Goal: Task Accomplishment & Management: Manage account settings

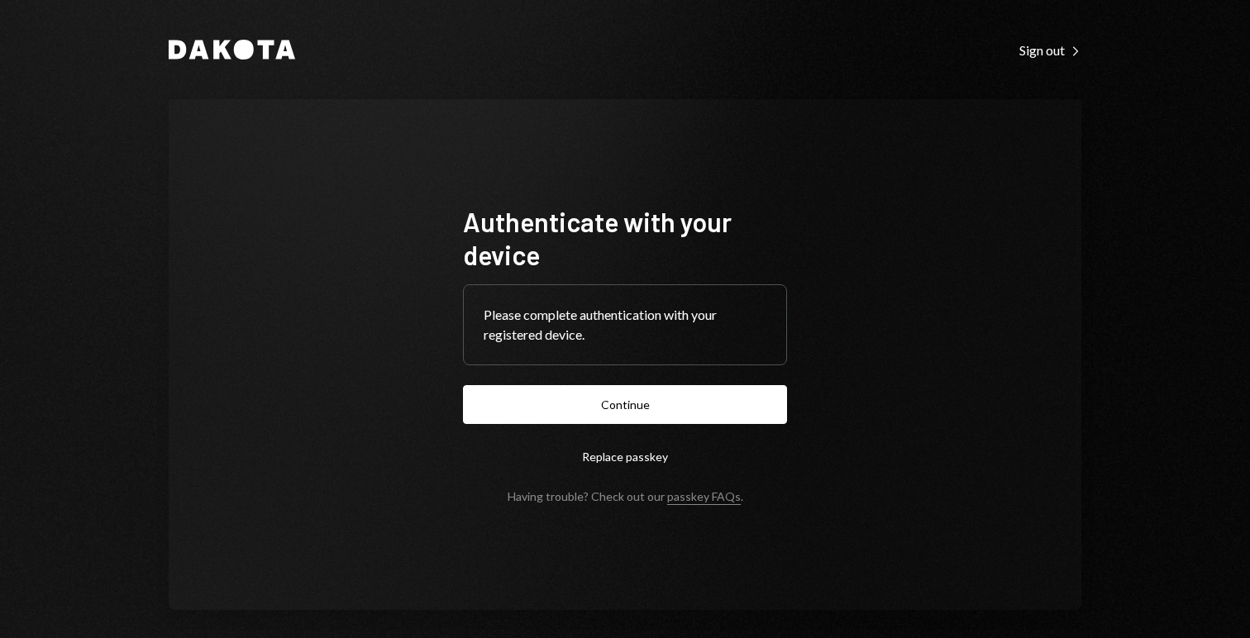
click at [593, 434] on form "Authenticate with your device Please complete authentication with your register…" at bounding box center [625, 354] width 324 height 298
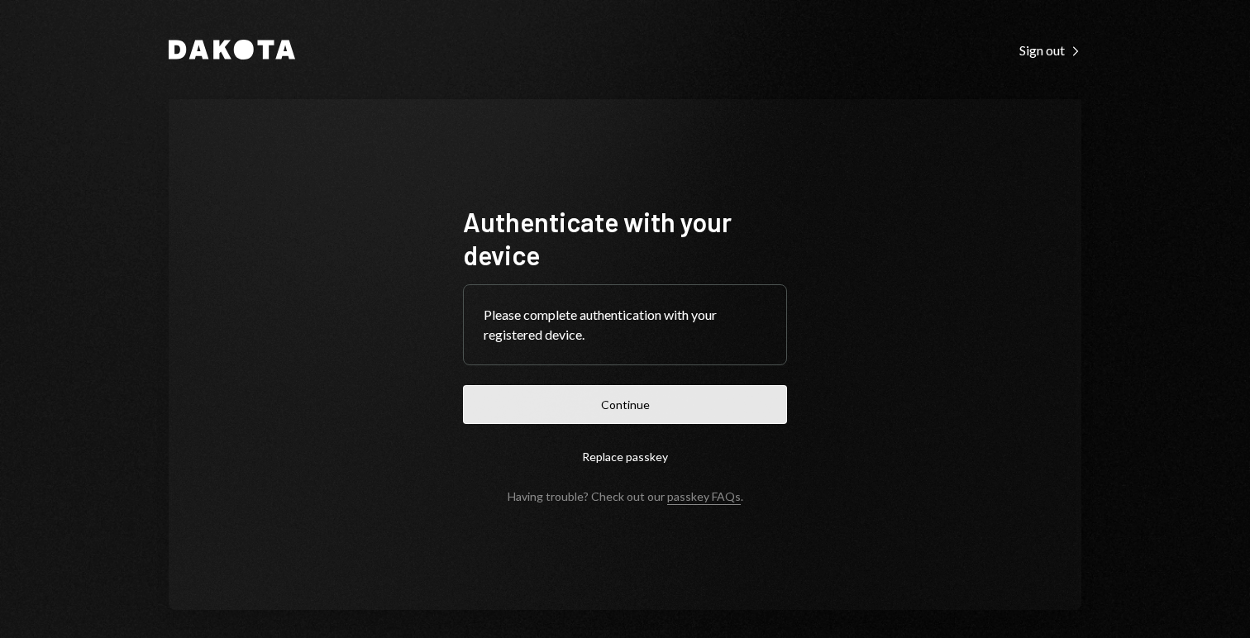
click at [598, 420] on button "Continue" at bounding box center [625, 404] width 324 height 39
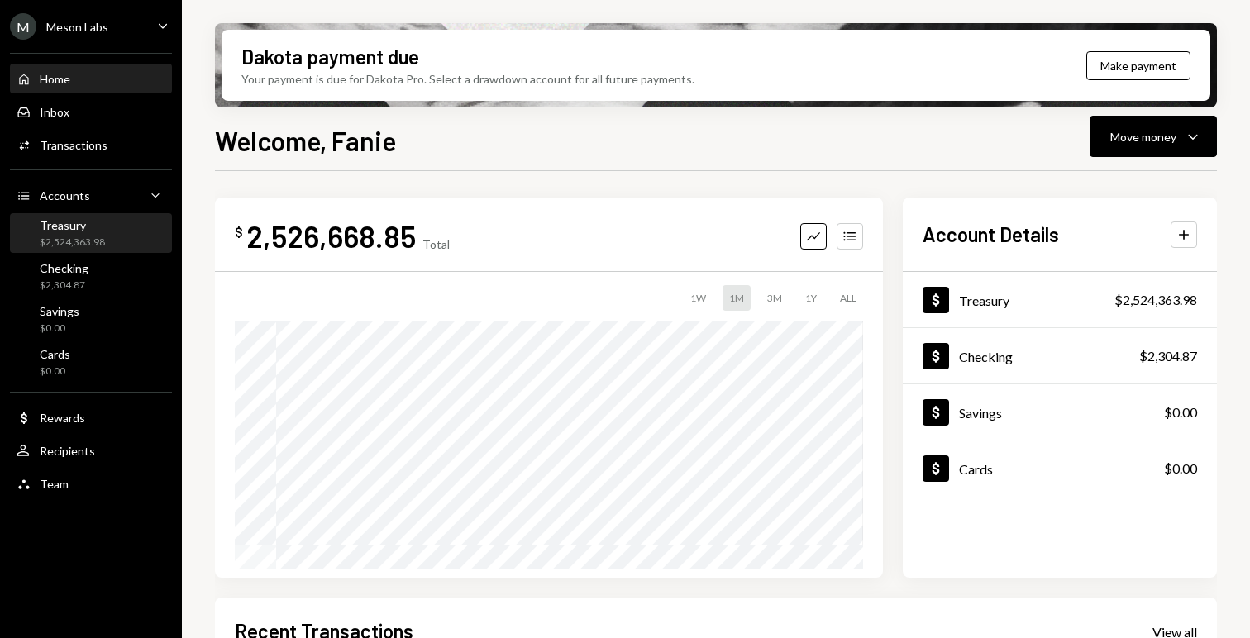
click at [83, 244] on div "$2,524,363.98" at bounding box center [72, 243] width 65 height 14
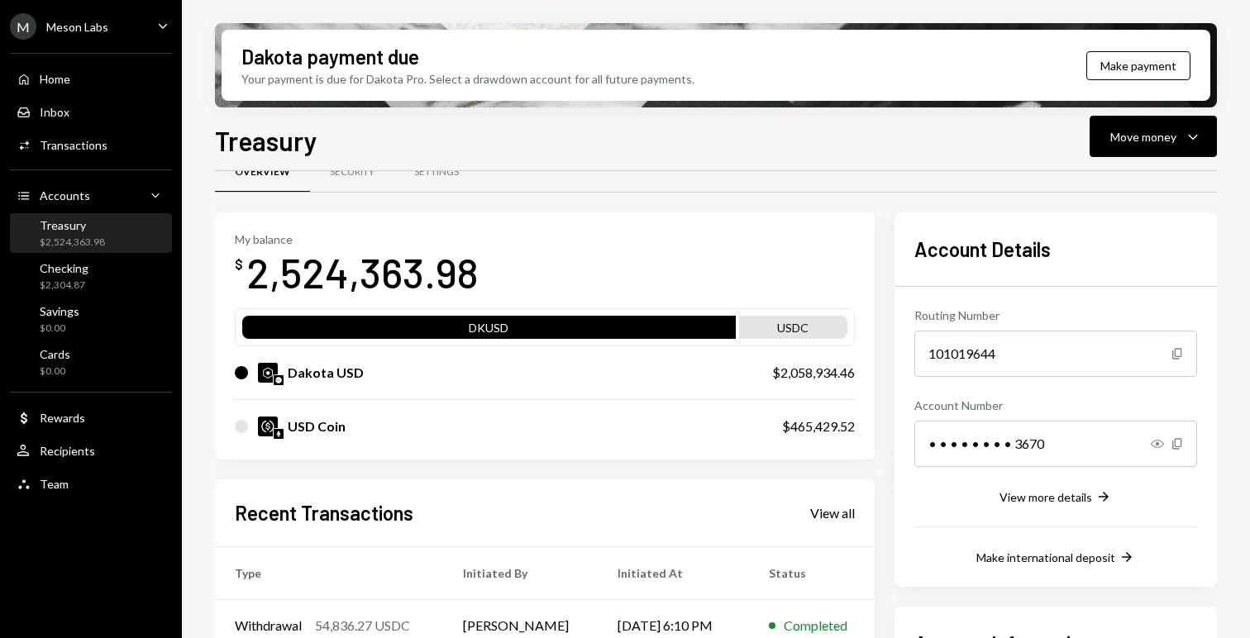
scroll to position [40, 0]
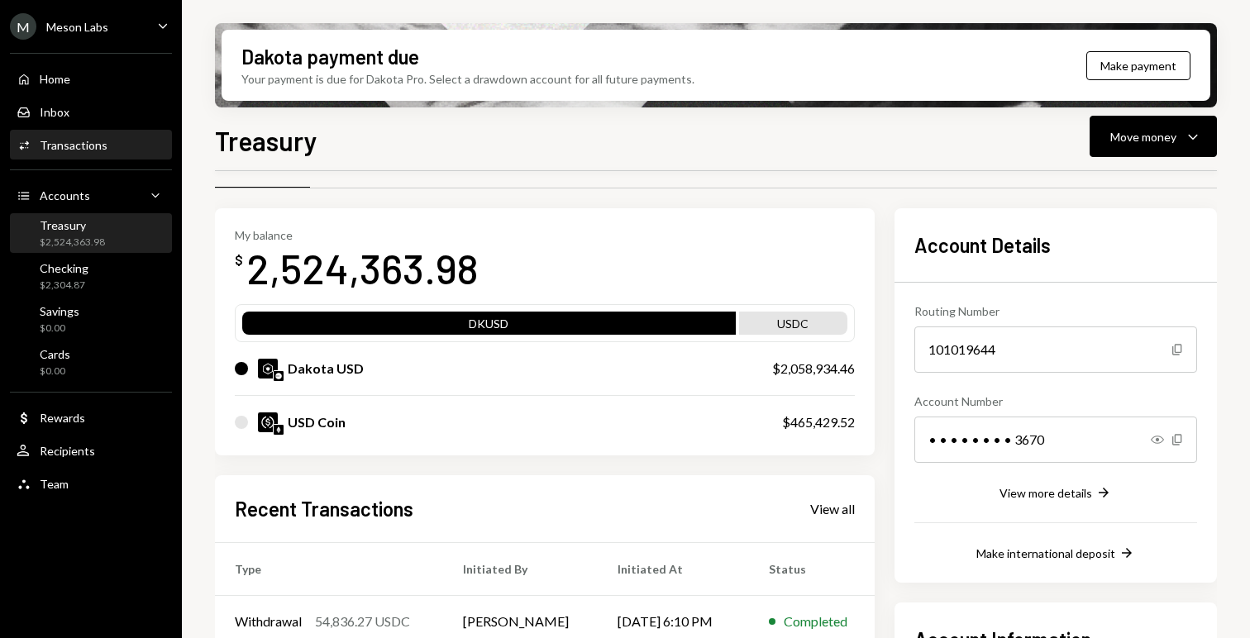
click at [82, 138] on div "Transactions" at bounding box center [74, 145] width 68 height 14
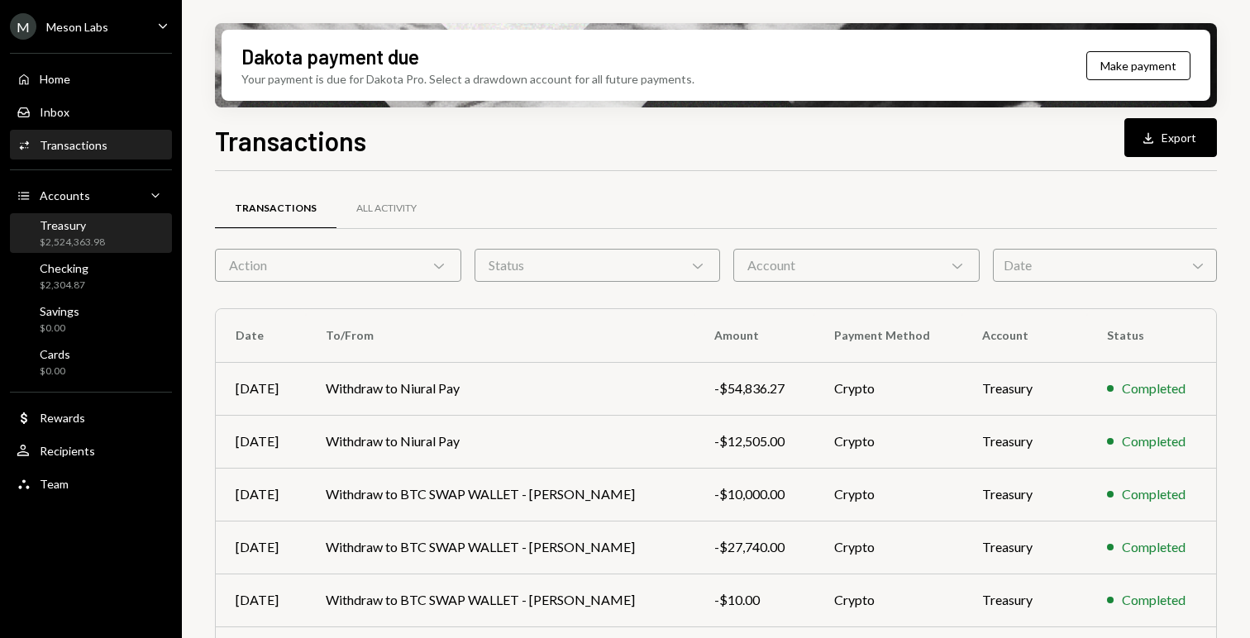
click at [53, 230] on div "Treasury" at bounding box center [72, 225] width 65 height 14
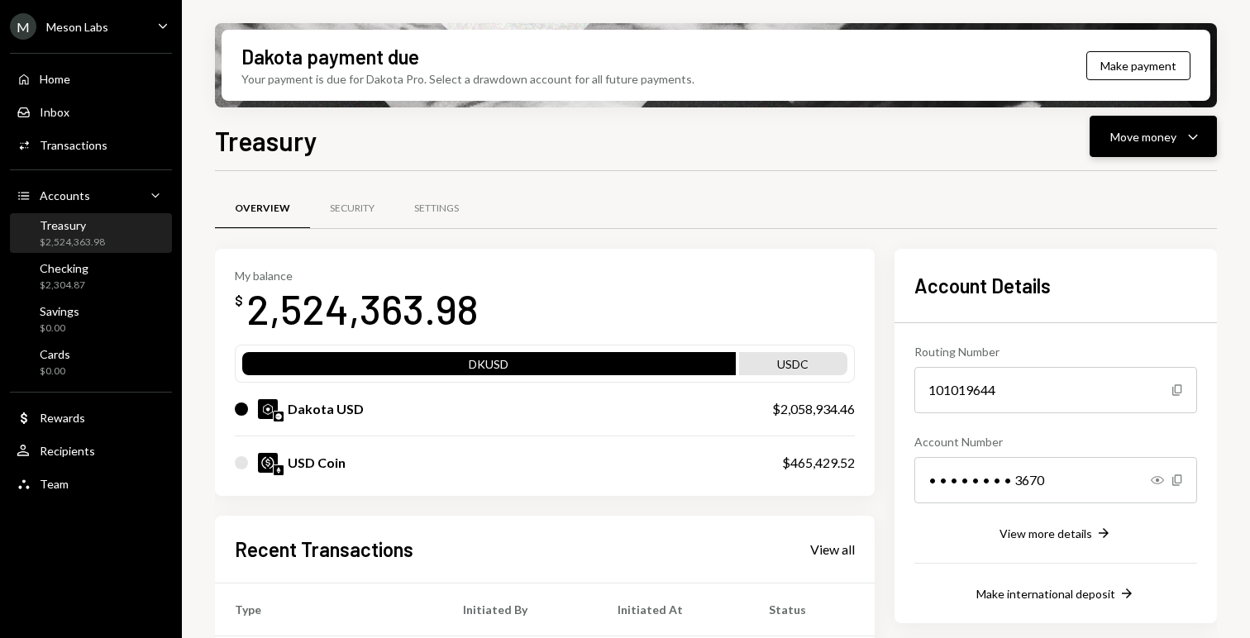
click at [1158, 133] on div "Move money" at bounding box center [1143, 136] width 66 height 17
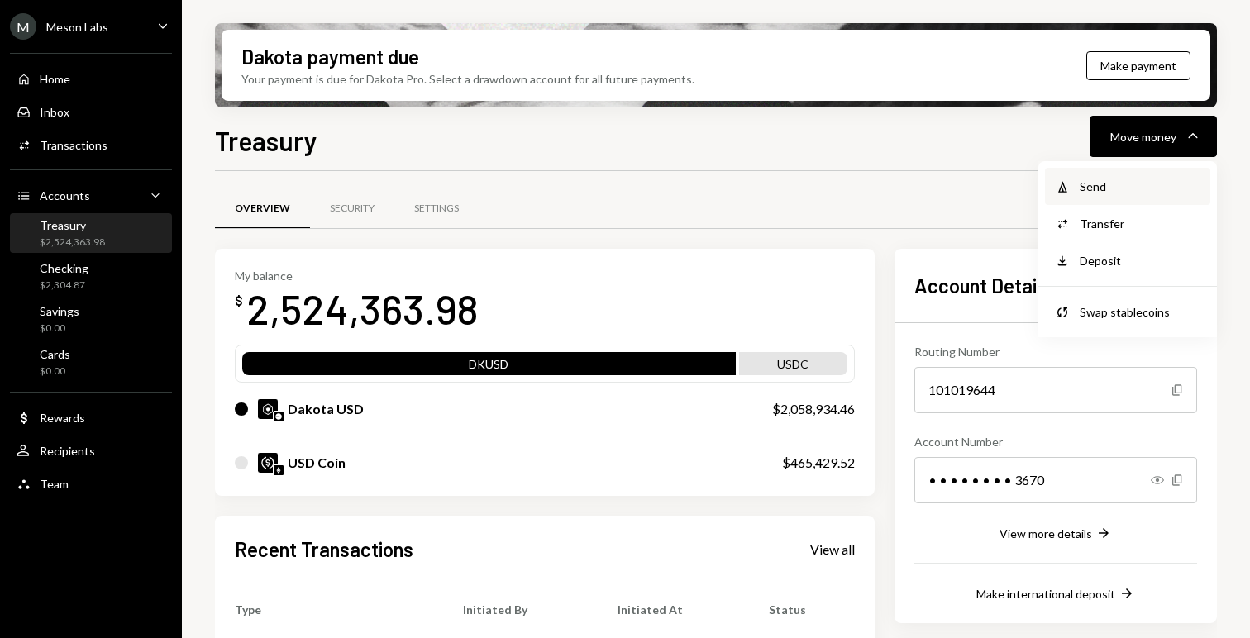
click at [1112, 194] on div "Send" at bounding box center [1139, 186] width 121 height 17
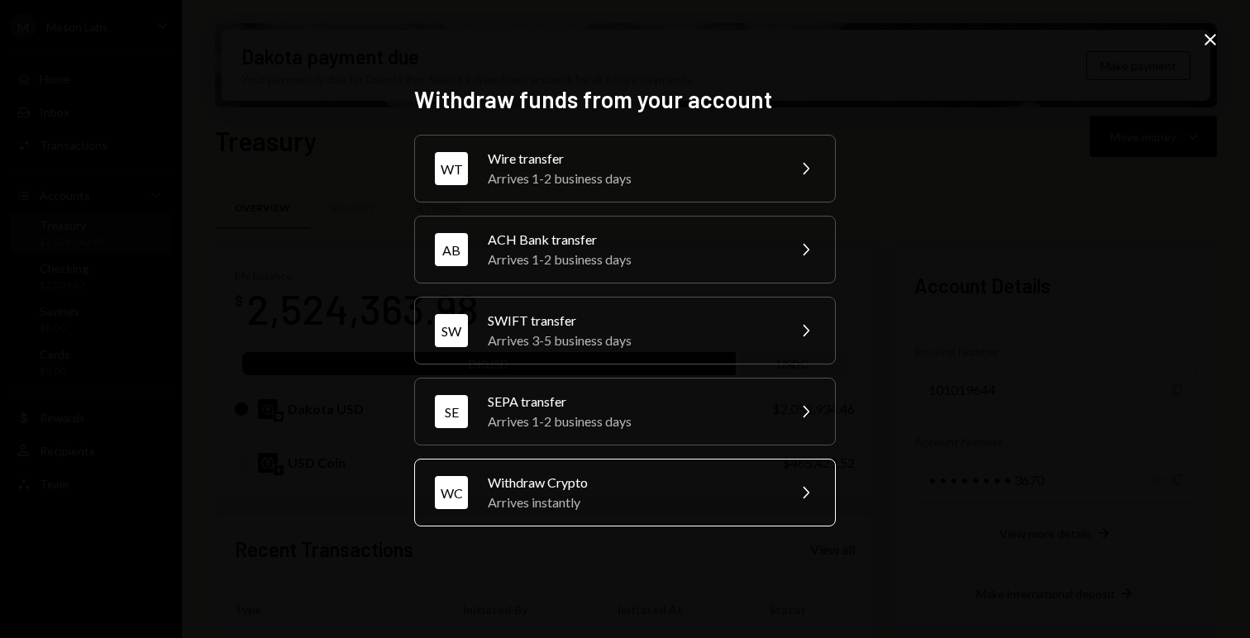
click at [598, 510] on div "Arrives instantly" at bounding box center [632, 503] width 288 height 20
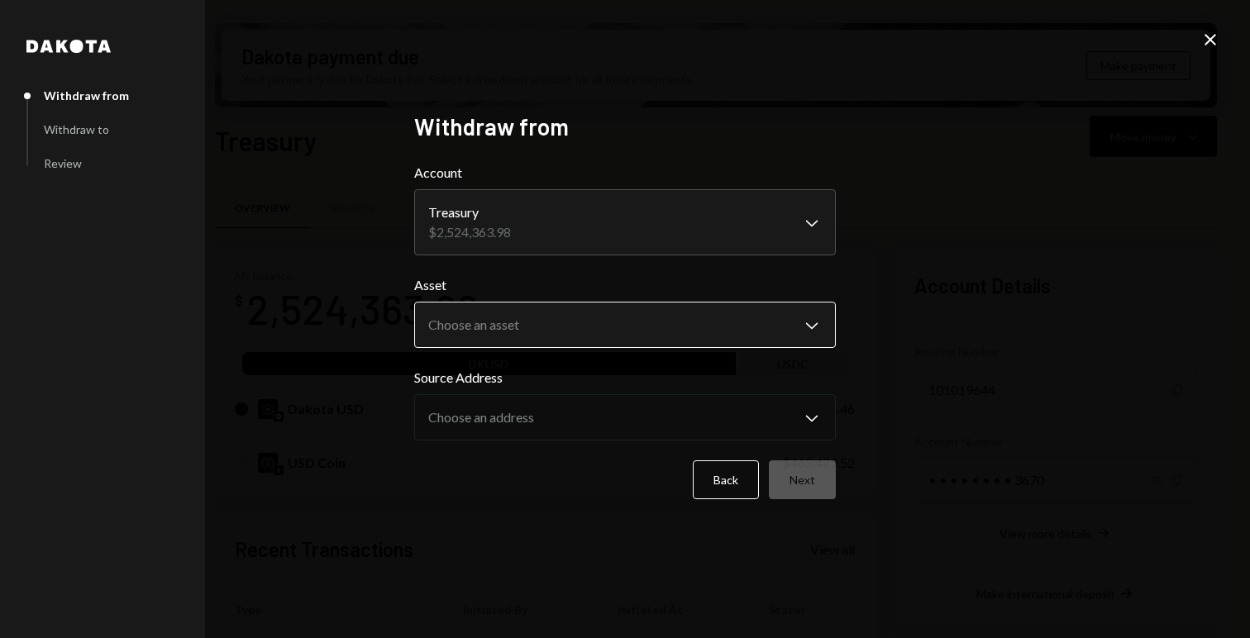
click at [587, 320] on body "M Meson Labs Caret Down Home Home Inbox Inbox Activities Transactions Accounts …" at bounding box center [625, 319] width 1250 height 638
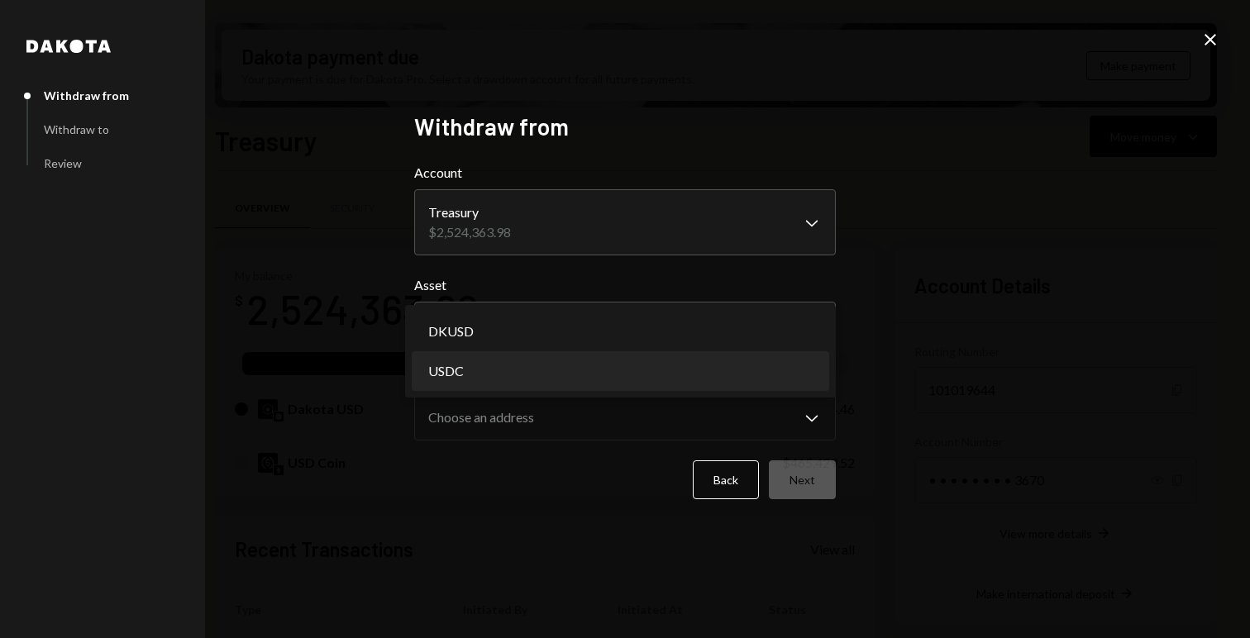
select select "****"
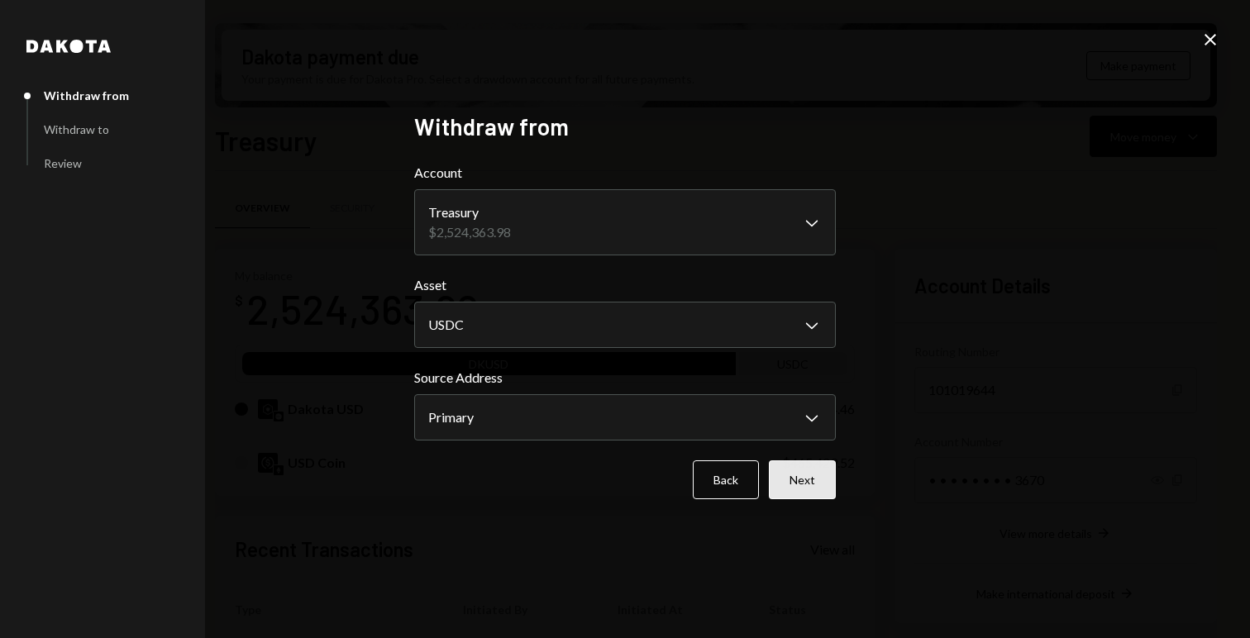
click at [805, 486] on button "Next" at bounding box center [802, 479] width 67 height 39
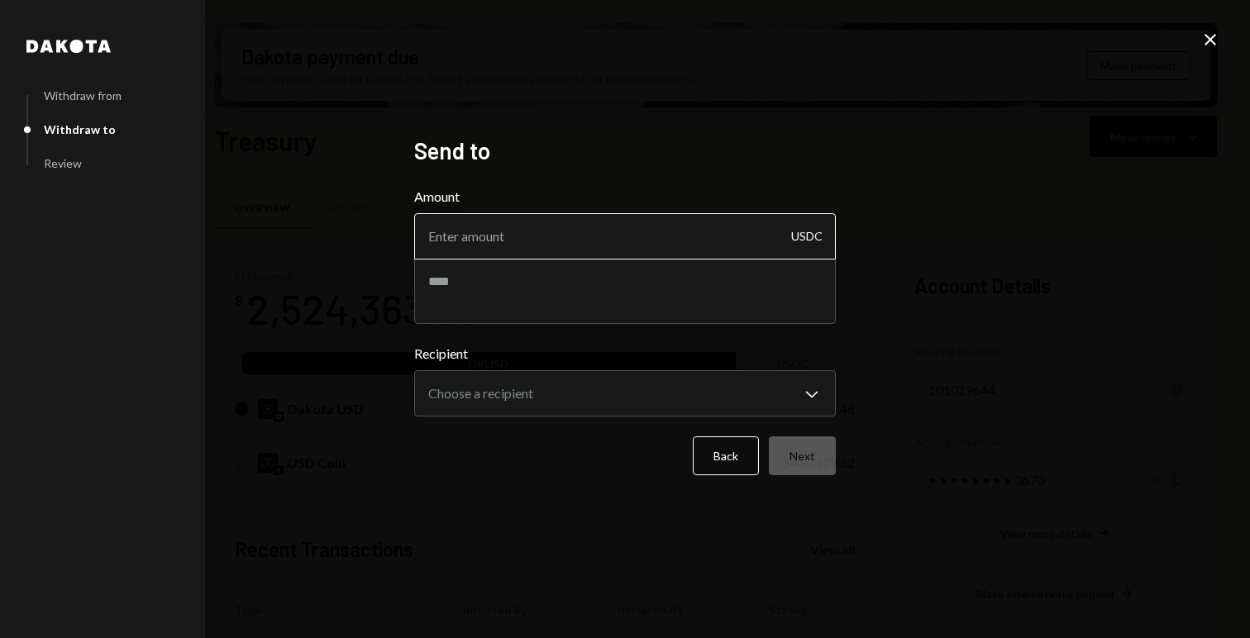
click at [584, 233] on input "Amount" at bounding box center [624, 236] width 421 height 46
click at [524, 253] on input "6000" at bounding box center [624, 236] width 421 height 46
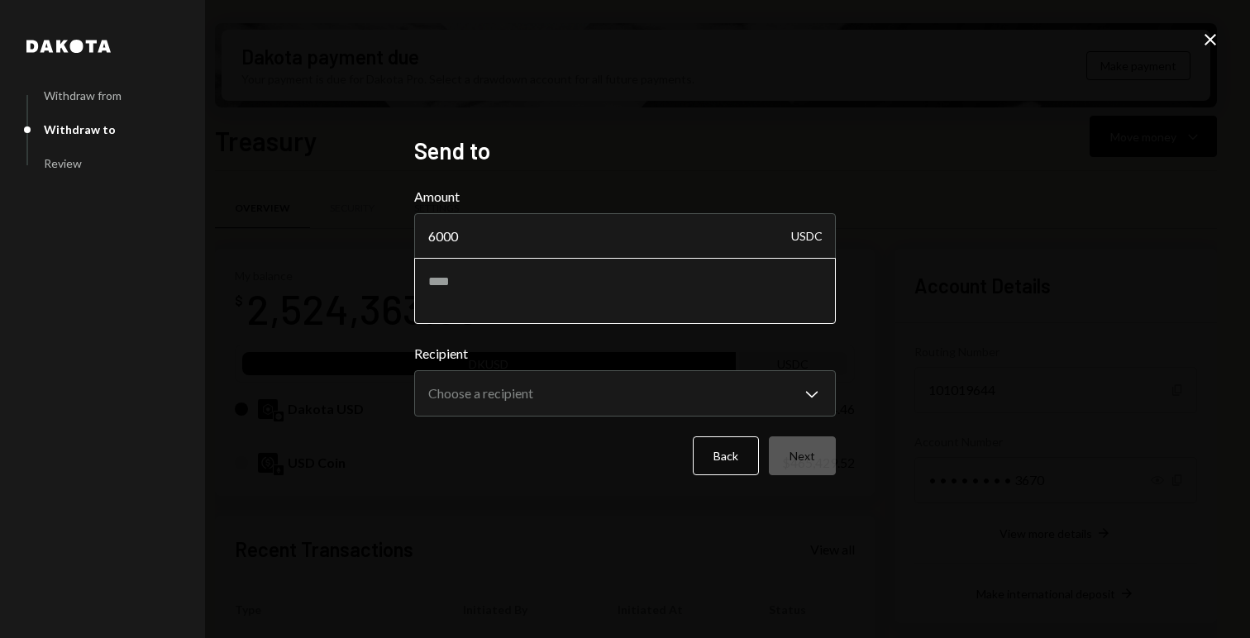
type input "6000"
click at [507, 282] on textarea at bounding box center [624, 291] width 421 height 66
type textarea "**********"
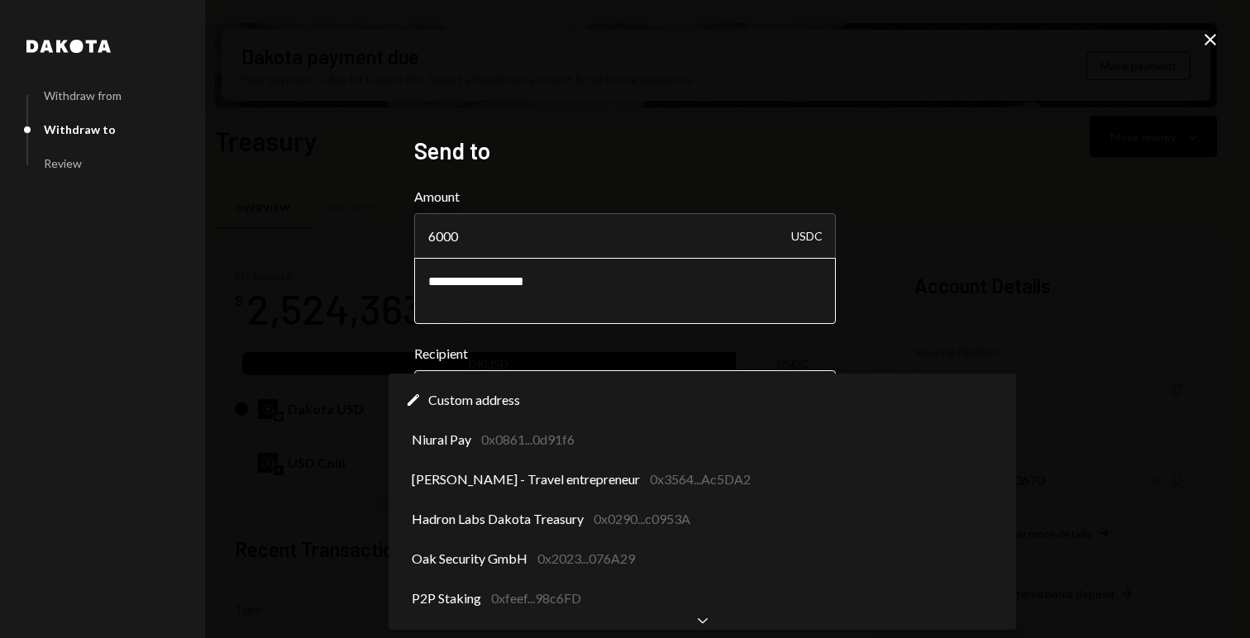
click at [493, 395] on body "M Meson Labs Caret Down Home Home Inbox Inbox Activities Transactions Accounts …" at bounding box center [625, 319] width 1250 height 638
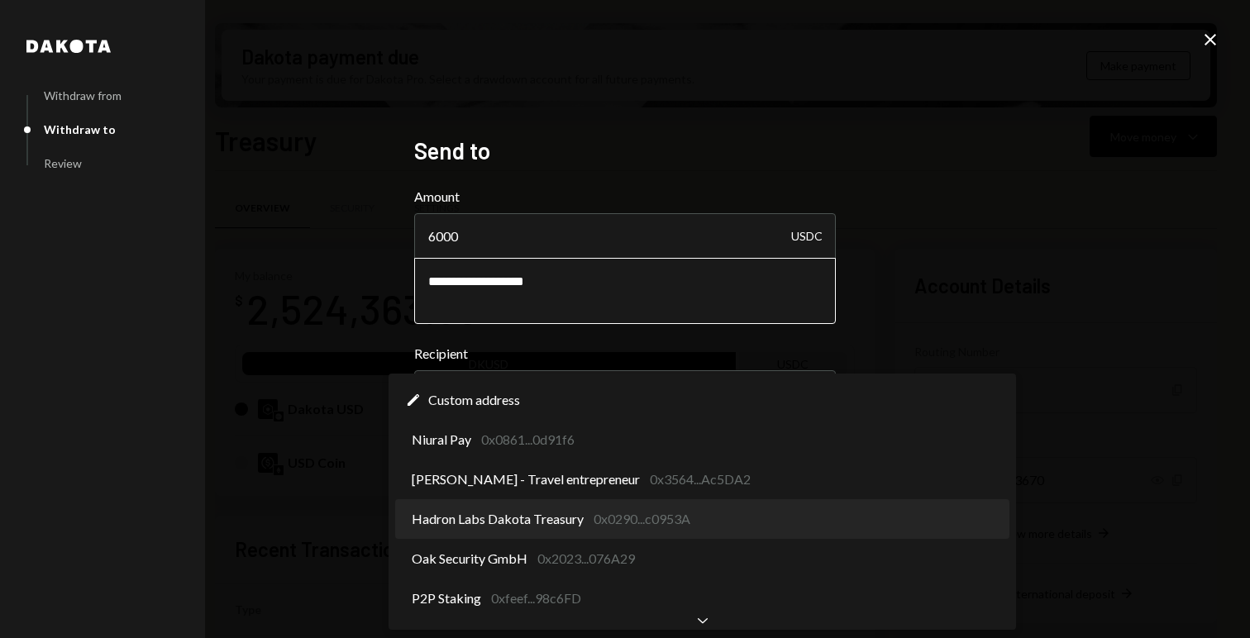
select select "**********"
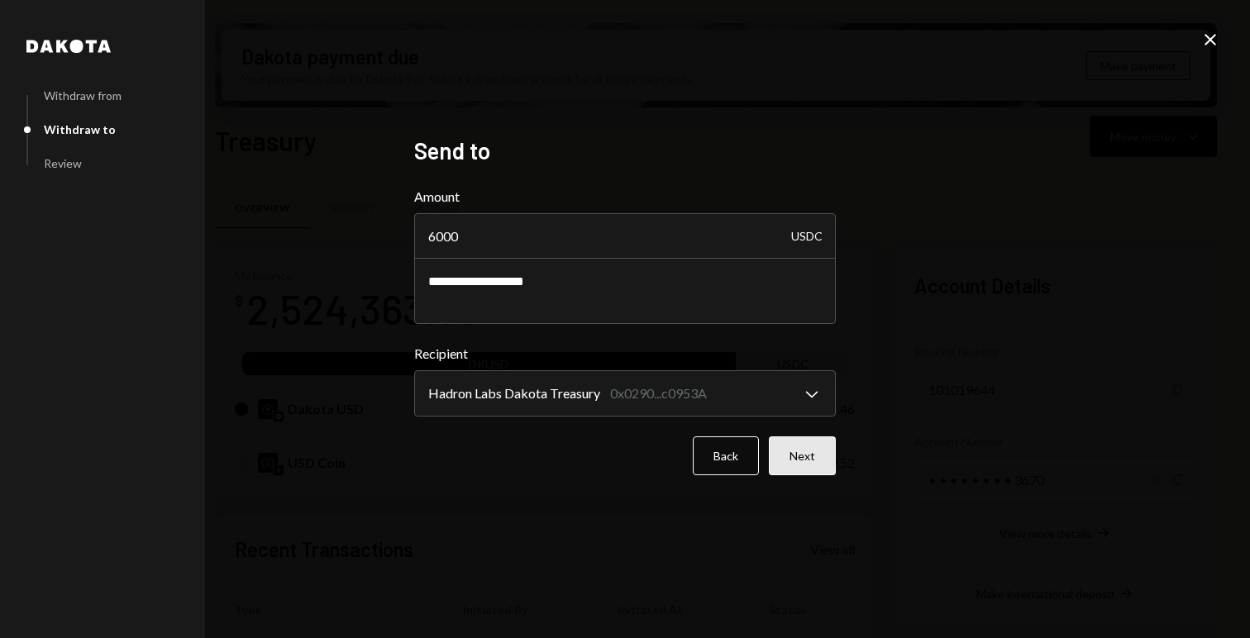
click at [800, 467] on button "Next" at bounding box center [802, 455] width 67 height 39
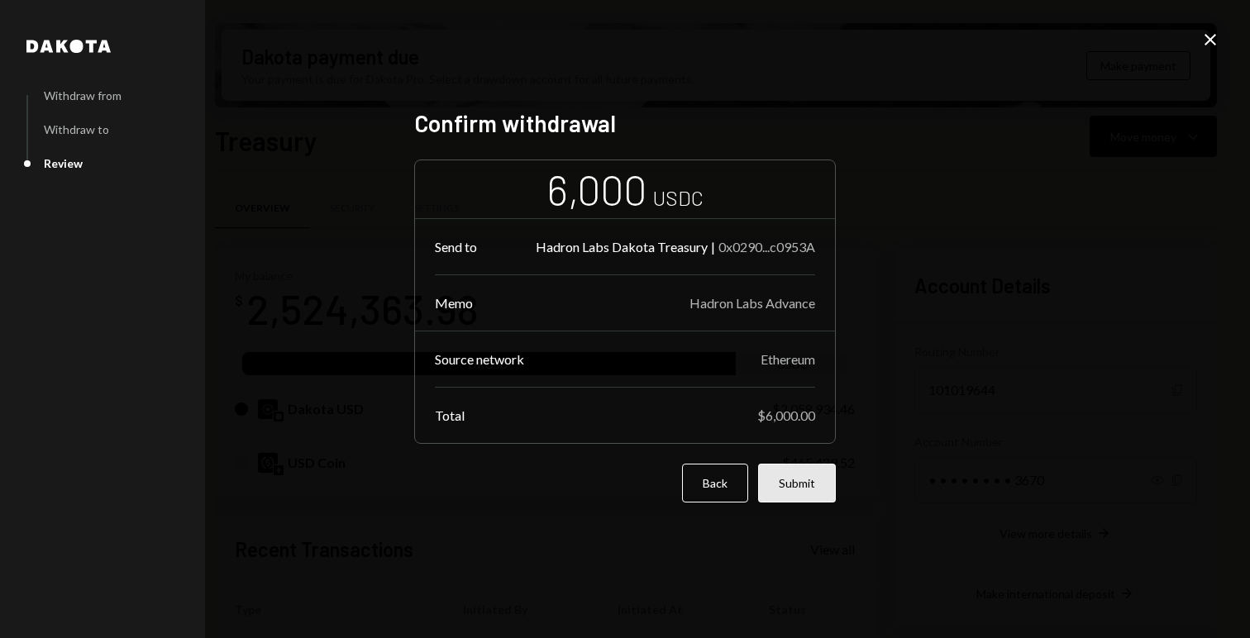
click at [780, 489] on button "Submit" at bounding box center [797, 483] width 78 height 39
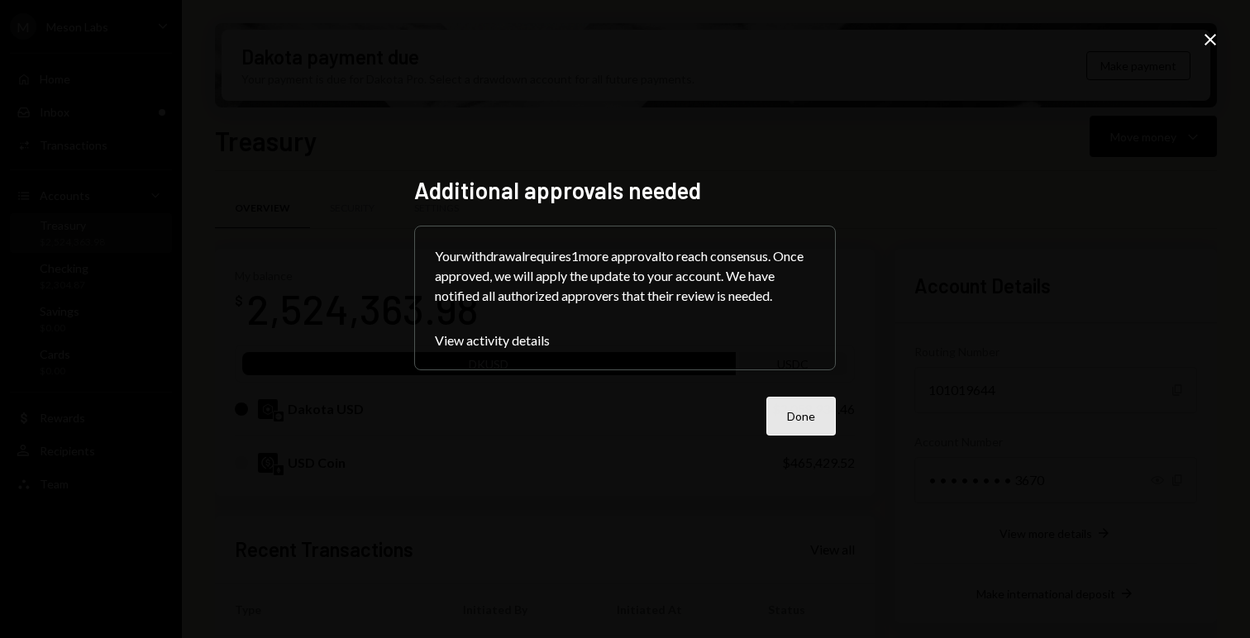
click at [783, 409] on button "Done" at bounding box center [800, 416] width 69 height 39
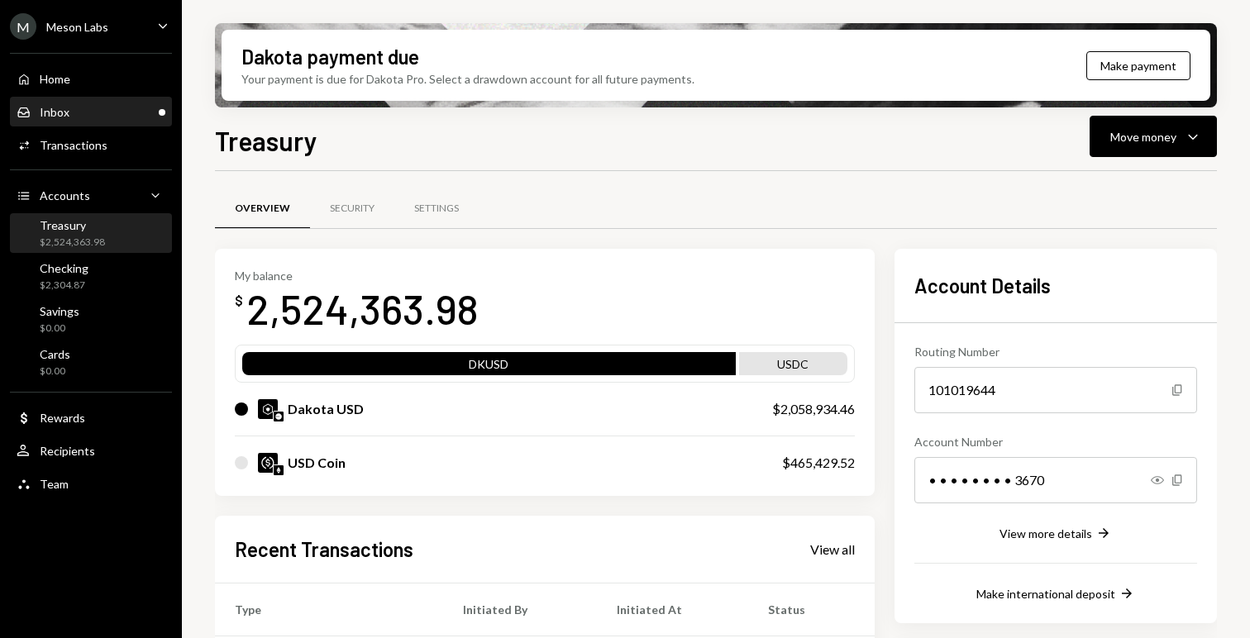
click at [74, 103] on div "Inbox Inbox" at bounding box center [91, 112] width 149 height 28
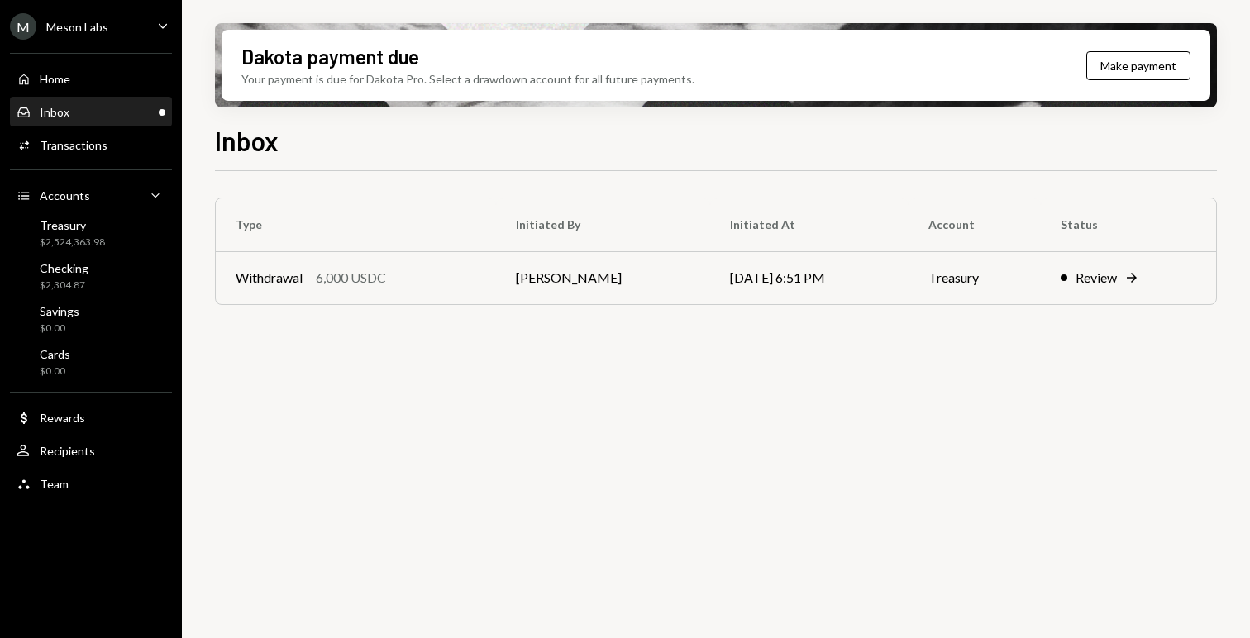
click at [119, 36] on div "M Meson Labs Caret Down" at bounding box center [91, 26] width 182 height 26
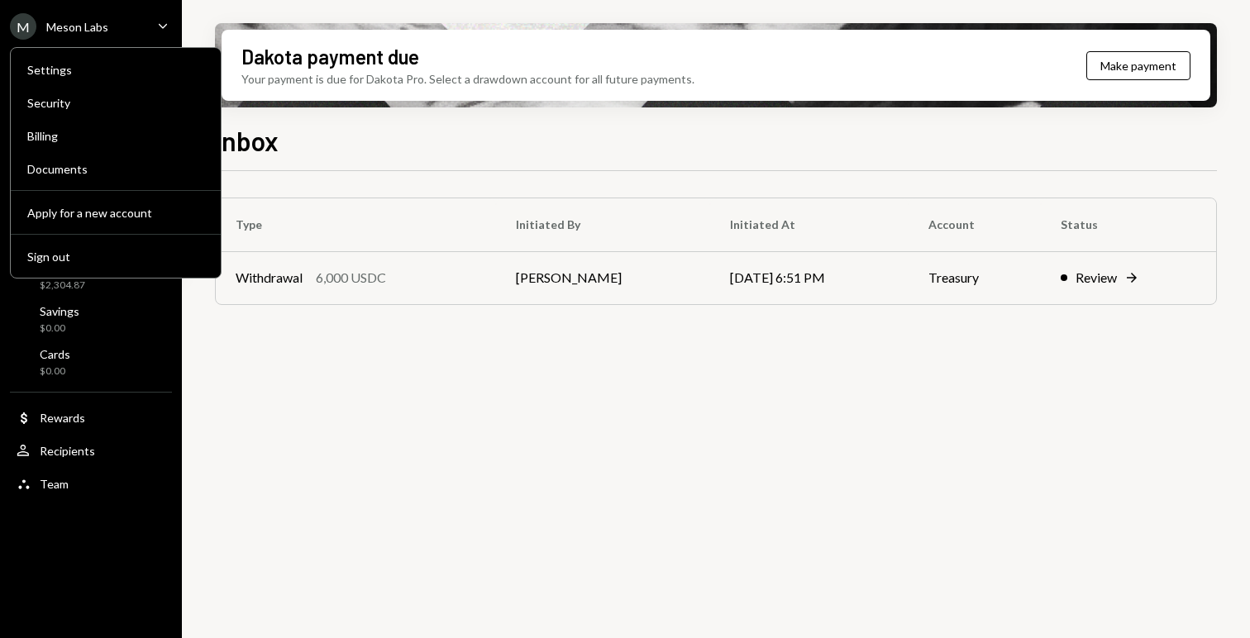
click at [301, 156] on div "Inbox" at bounding box center [716, 139] width 1002 height 36
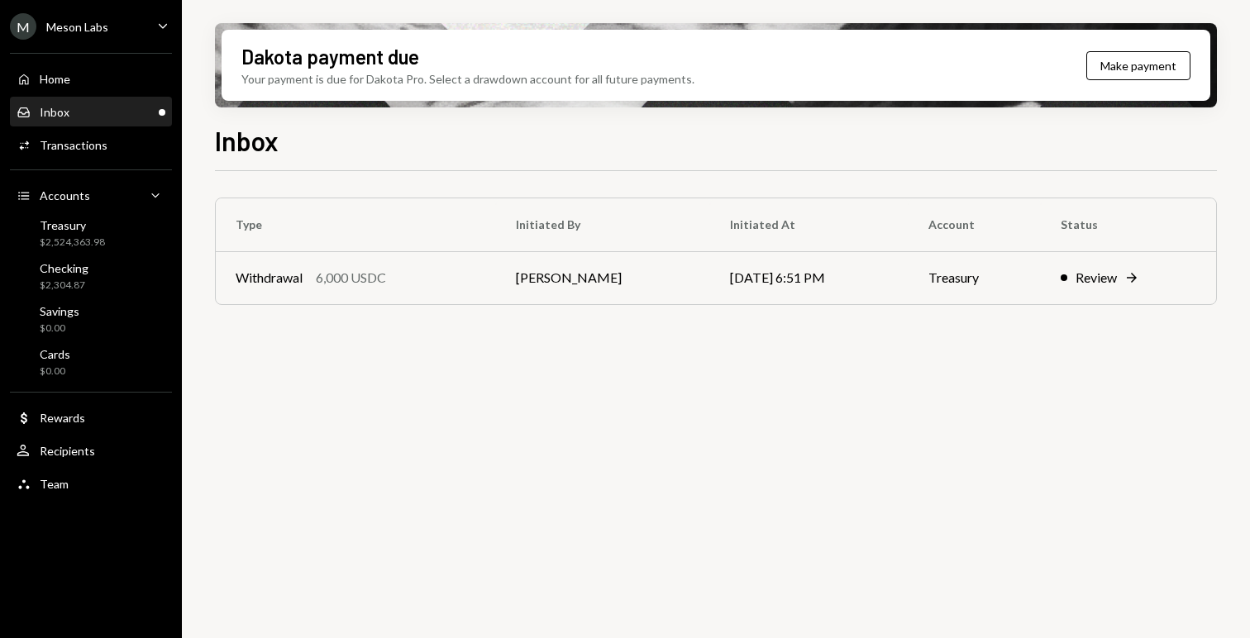
click at [74, 163] on div "Home Home Inbox Inbox Activities Transactions Accounts Accounts Caret Down Trea…" at bounding box center [91, 272] width 182 height 459
click at [90, 138] on div "Transactions" at bounding box center [74, 145] width 68 height 14
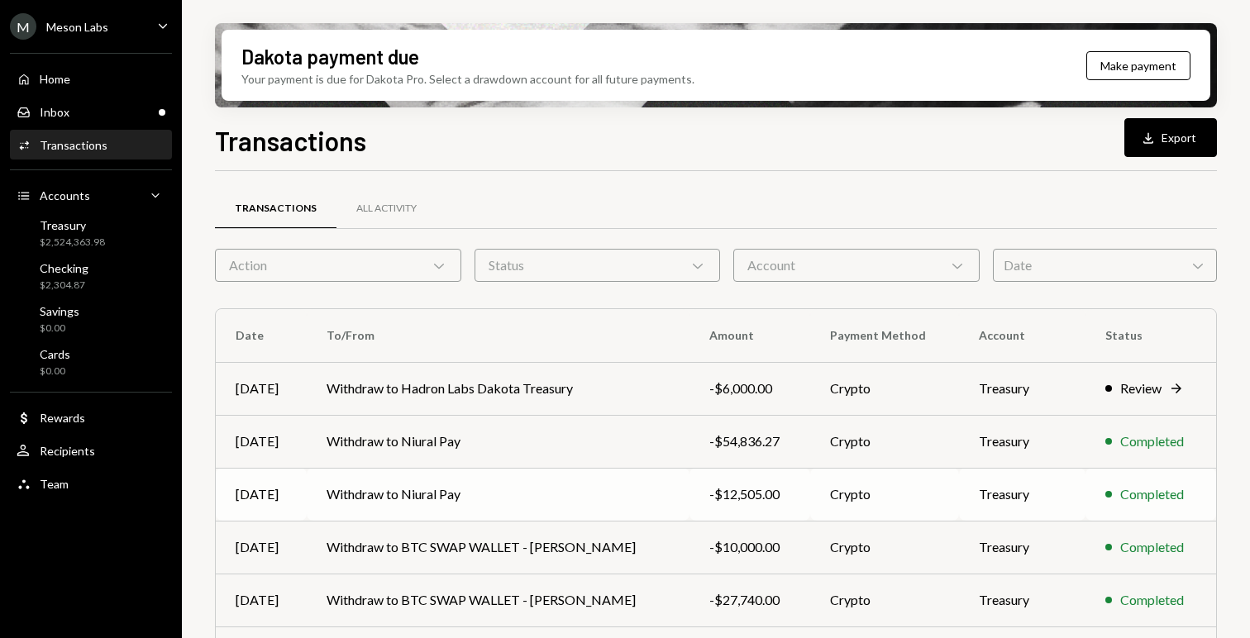
click at [513, 490] on td "Withdraw to Niural Pay" at bounding box center [498, 494] width 383 height 53
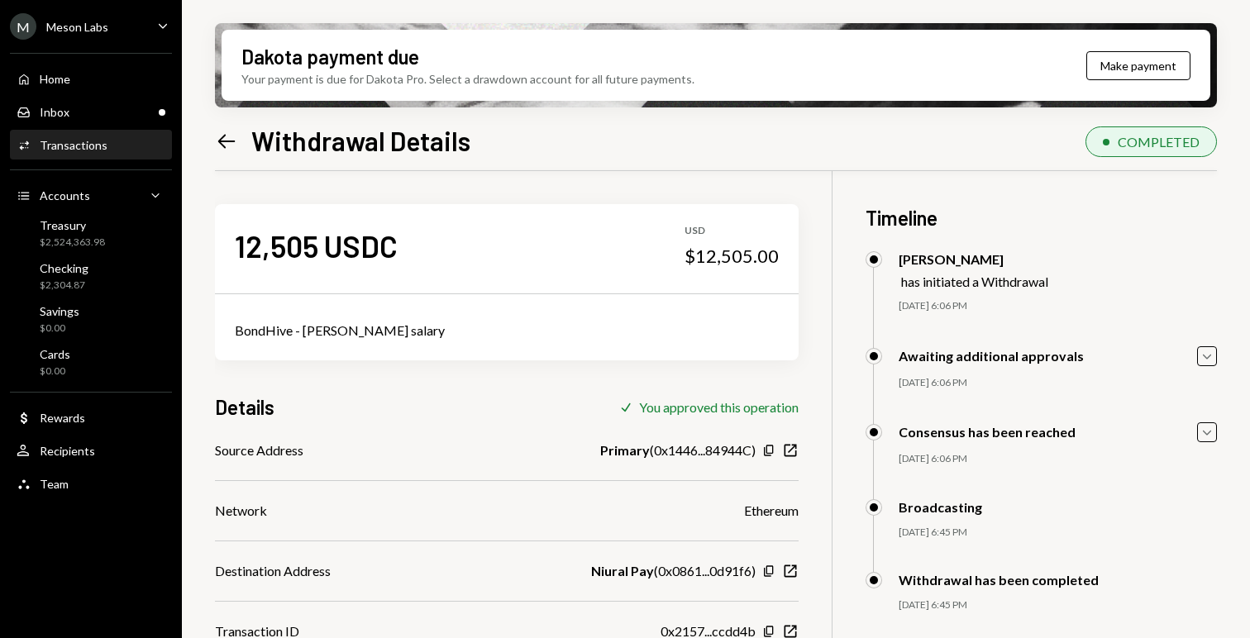
scroll to position [132, 0]
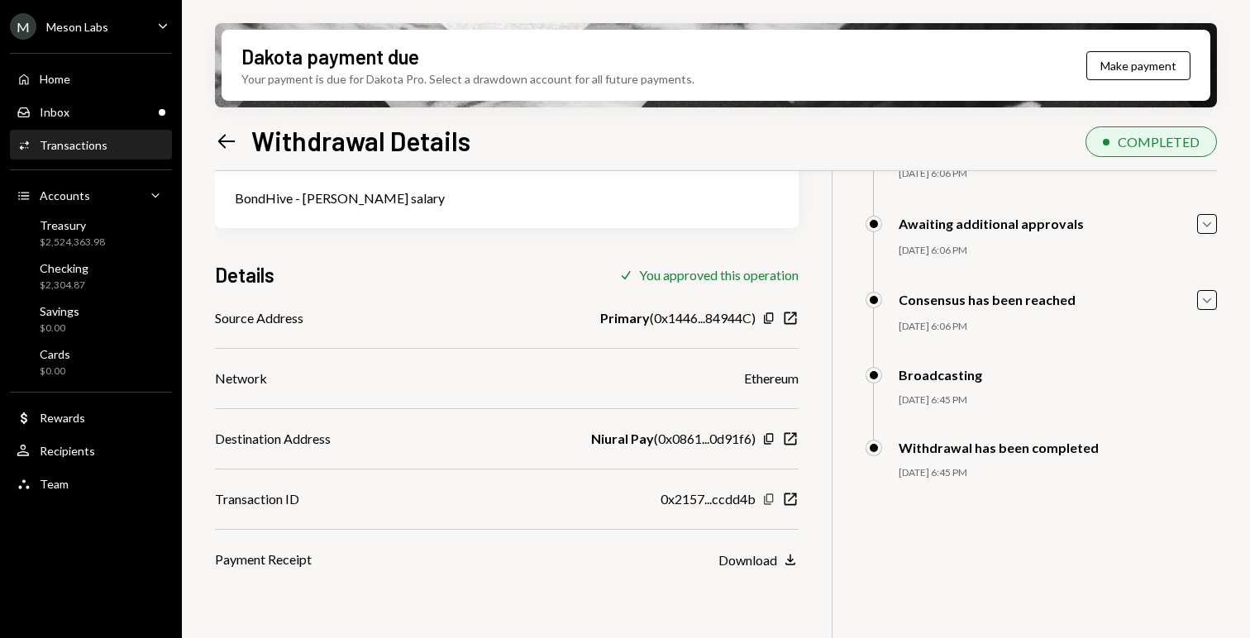
click at [767, 496] on icon "Copy" at bounding box center [768, 499] width 13 height 13
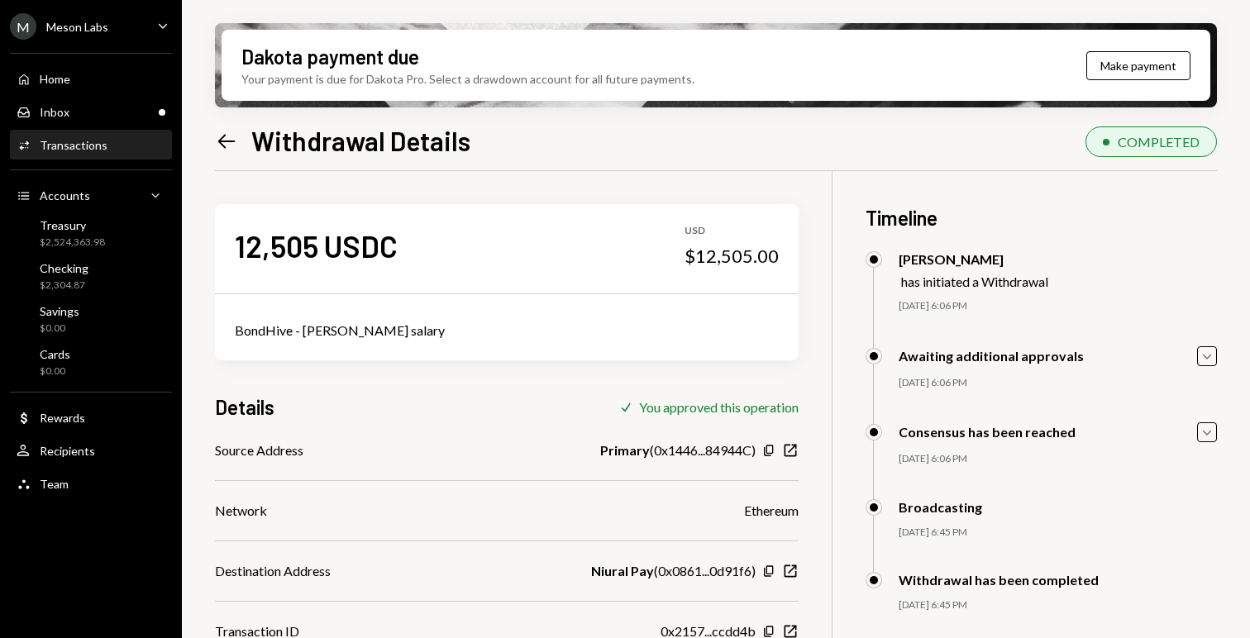
click at [220, 140] on icon at bounding box center [226, 141] width 17 height 14
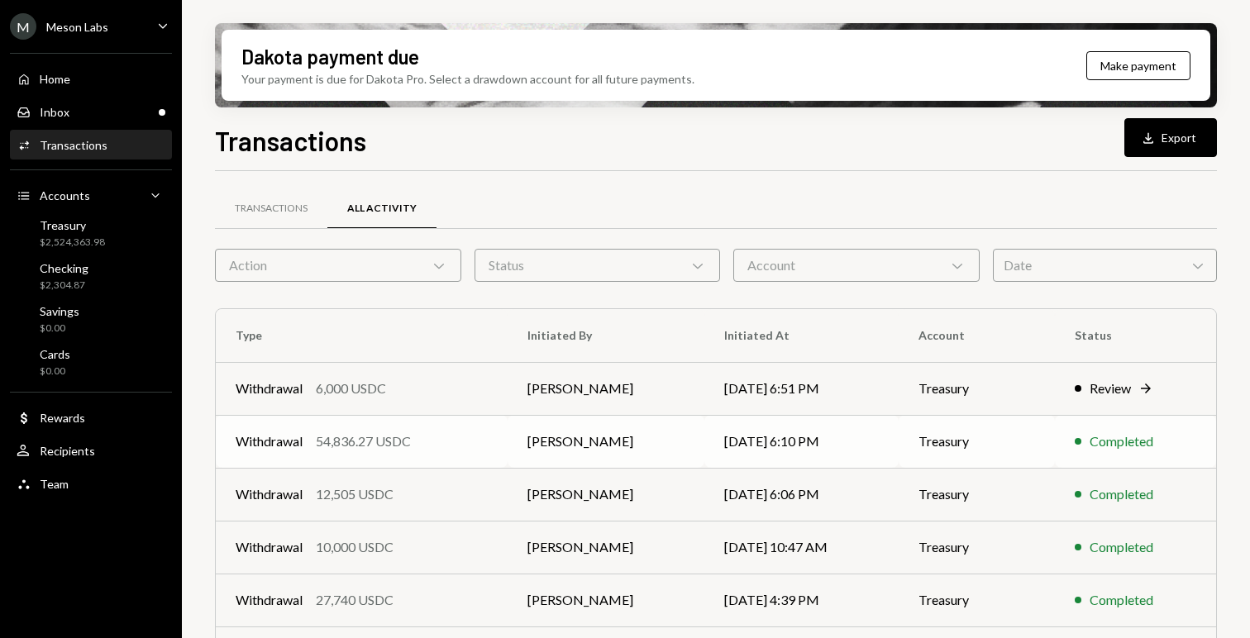
click at [443, 431] on div "Withdrawal 54,836.27 USDC" at bounding box center [362, 441] width 252 height 20
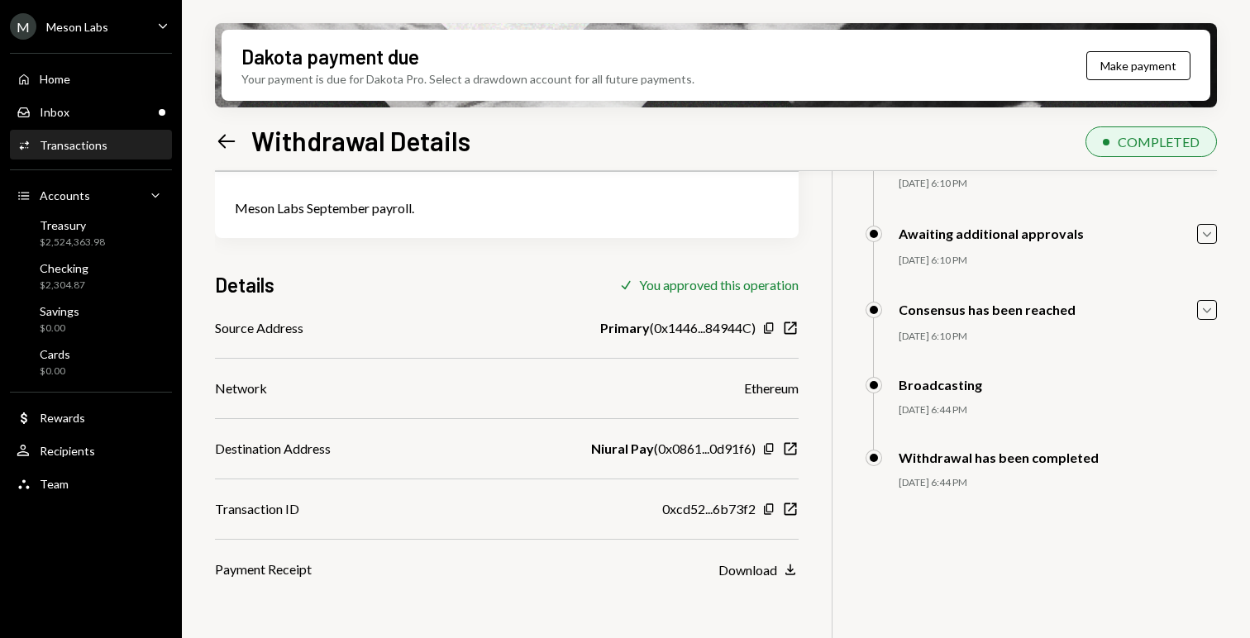
scroll to position [132, 0]
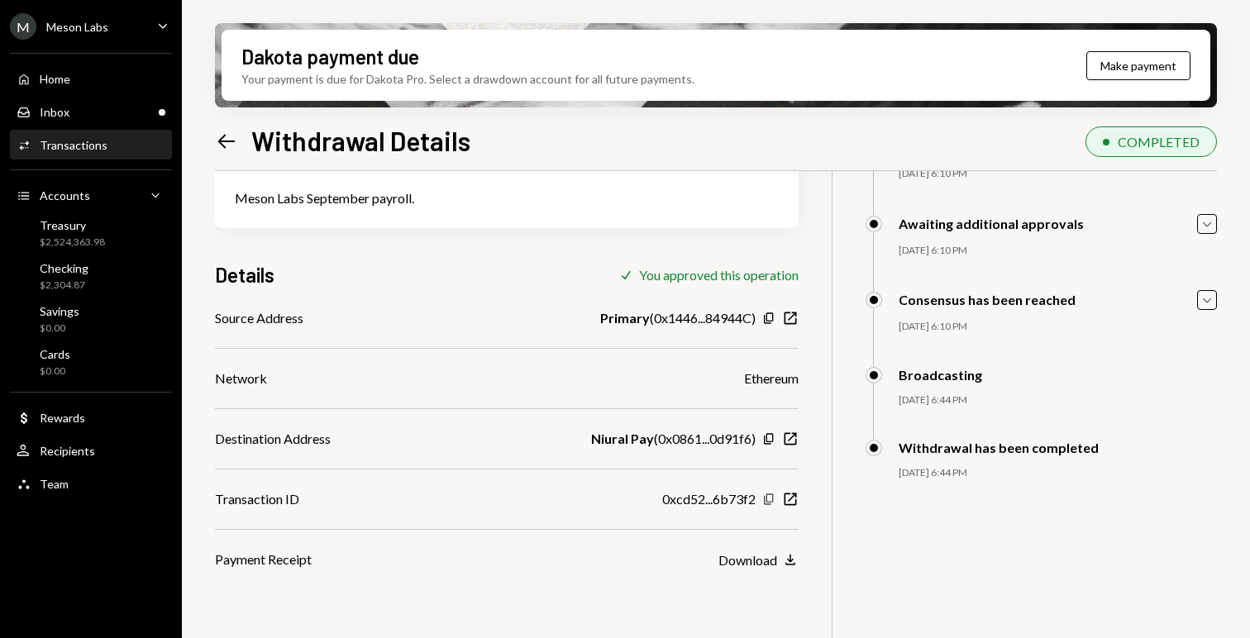
click at [769, 498] on icon "Copy" at bounding box center [768, 499] width 13 height 13
click at [86, 124] on div "Inbox Inbox" at bounding box center [91, 112] width 149 height 28
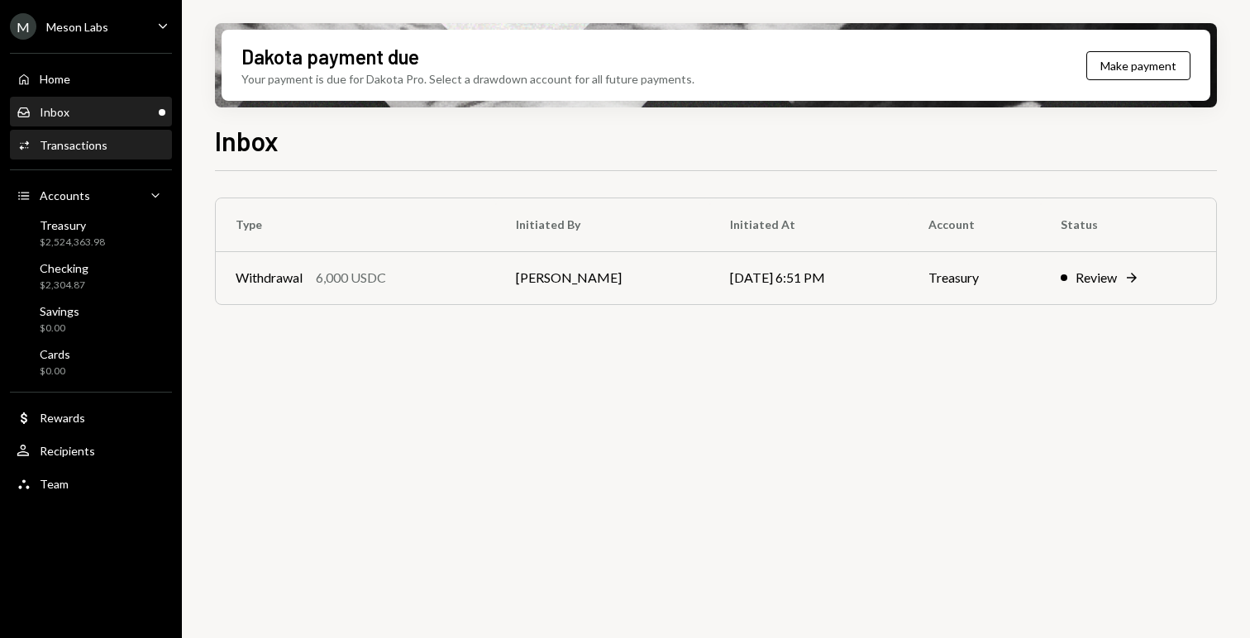
click at [107, 138] on div "Activities Transactions" at bounding box center [91, 145] width 149 height 15
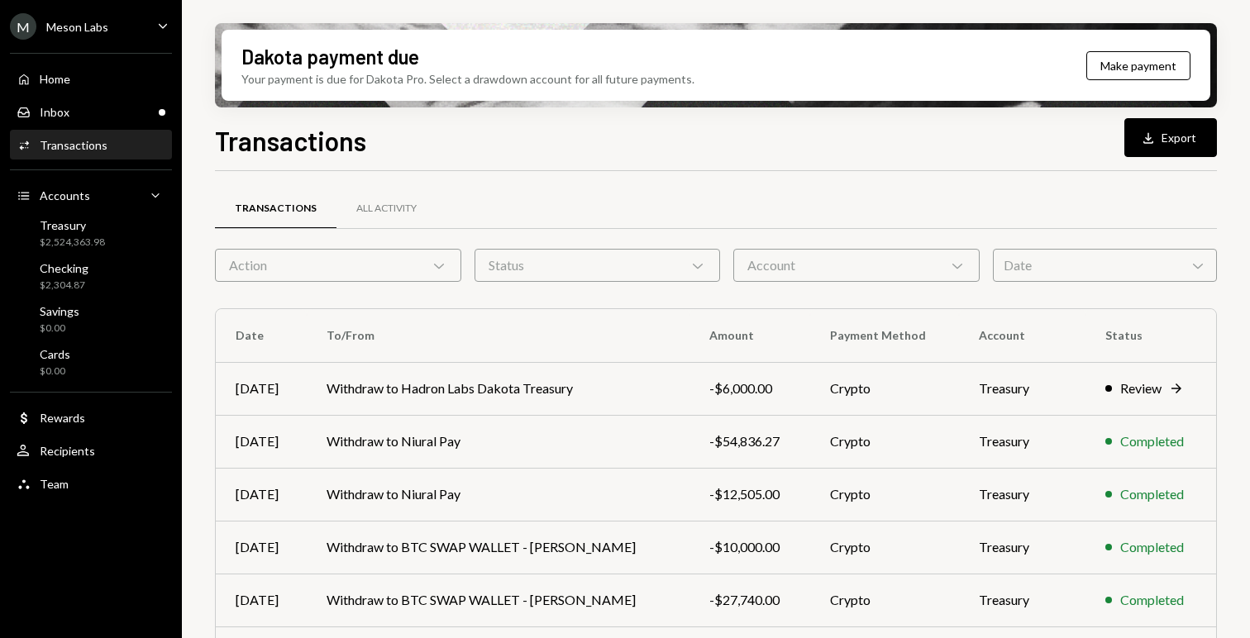
click at [120, 28] on div "M Meson Labs Caret Down" at bounding box center [91, 26] width 182 height 26
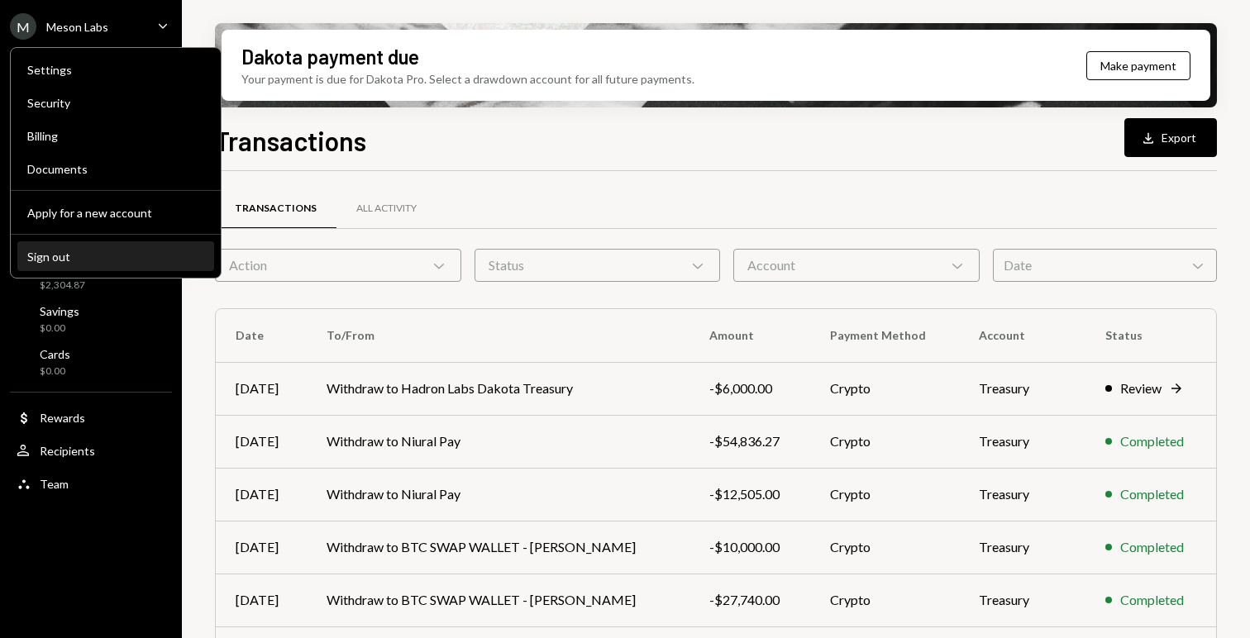
click at [80, 246] on button "Sign out" at bounding box center [115, 257] width 197 height 30
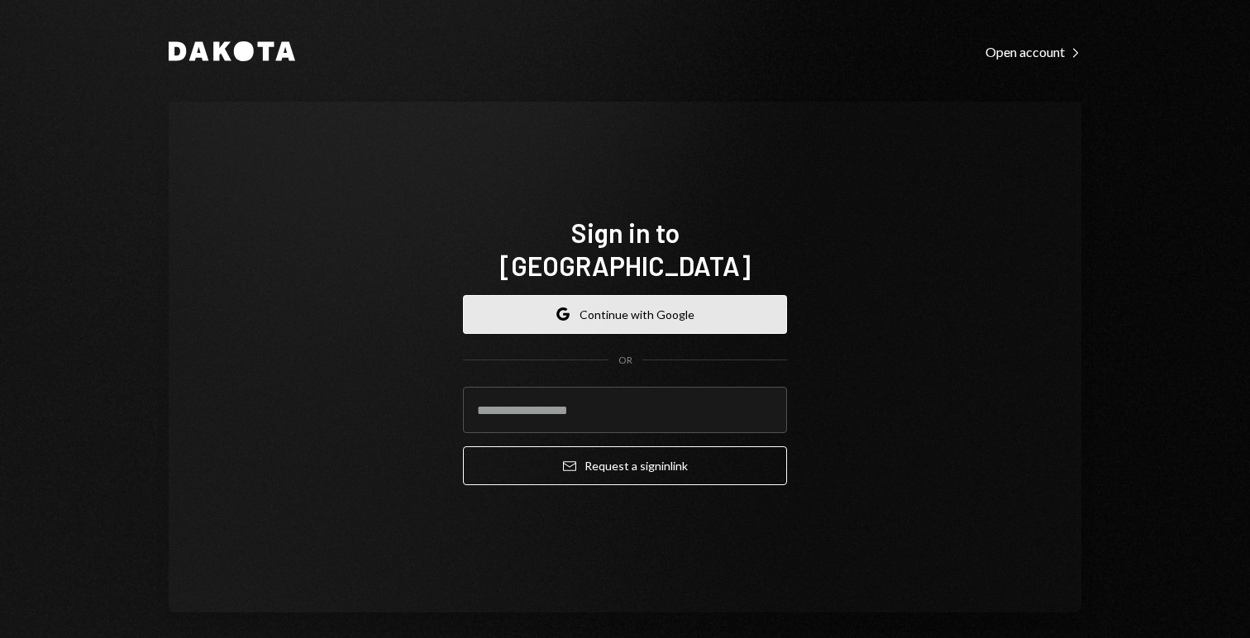
click at [545, 298] on button "Google Continue with Google" at bounding box center [625, 314] width 324 height 39
